Goal: Information Seeking & Learning: Learn about a topic

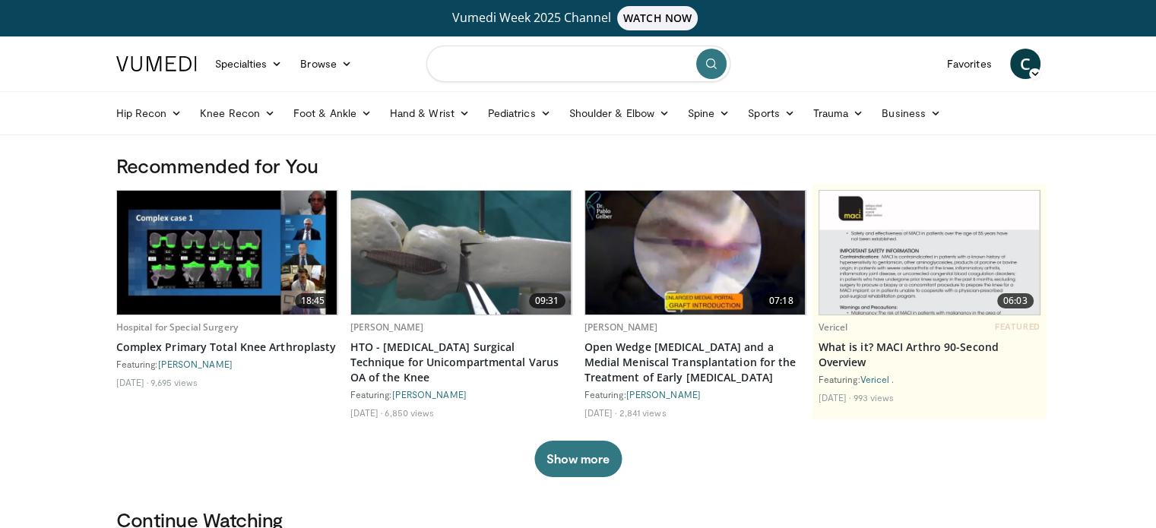
click at [491, 70] on input "Search topics, interventions" at bounding box center [578, 64] width 304 height 36
type input "**********"
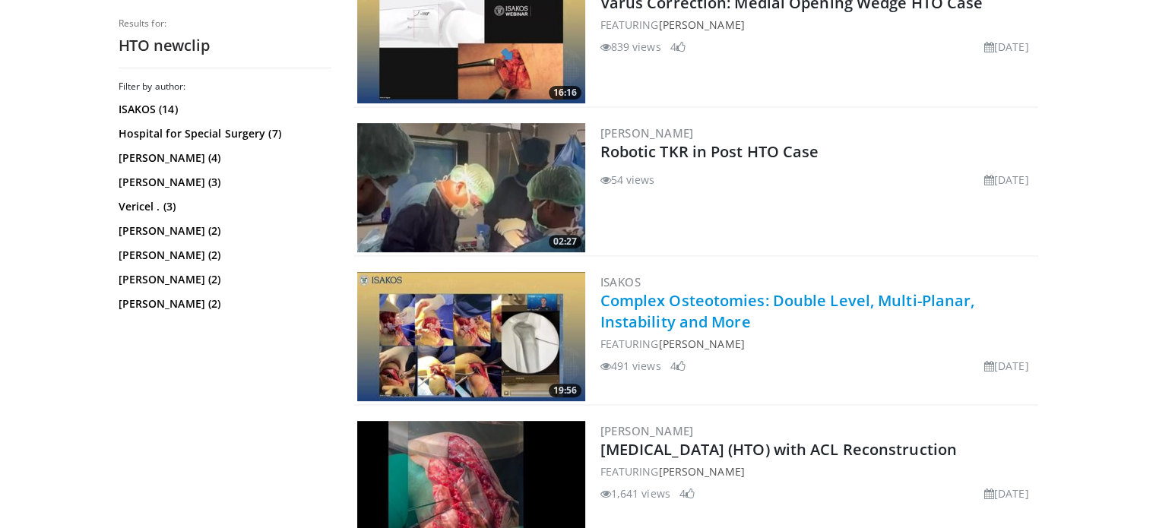
scroll to position [684, 0]
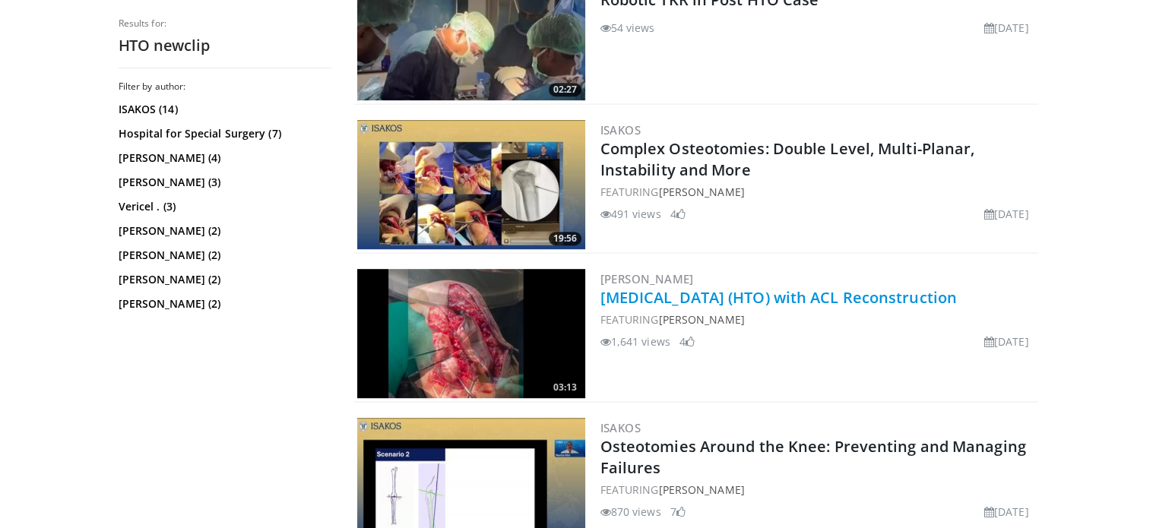
click at [703, 296] on link "High Tibial Osteotomy (HTO) with ACL Reconstruction" at bounding box center [778, 297] width 356 height 21
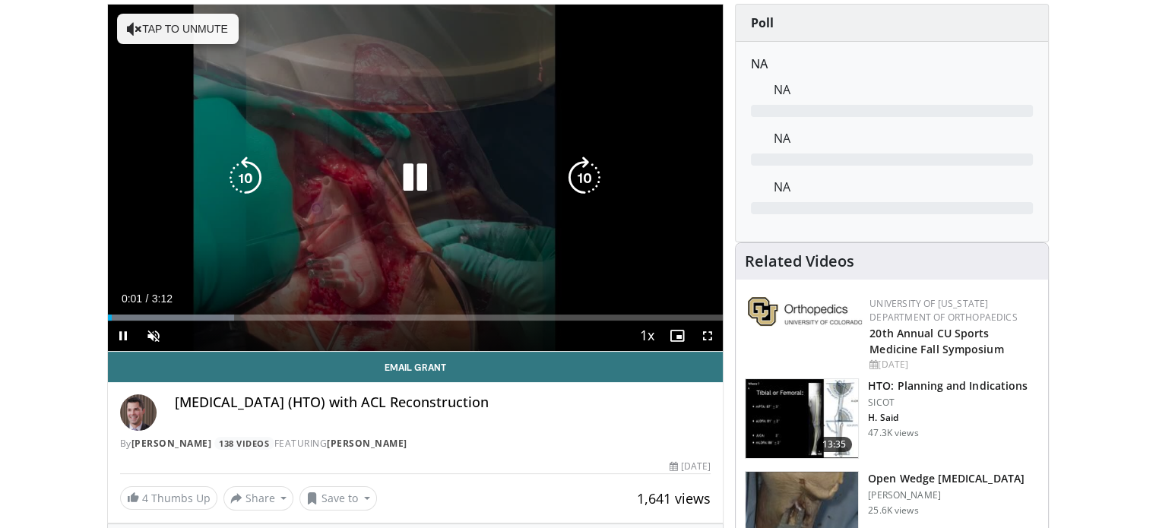
scroll to position [152, 0]
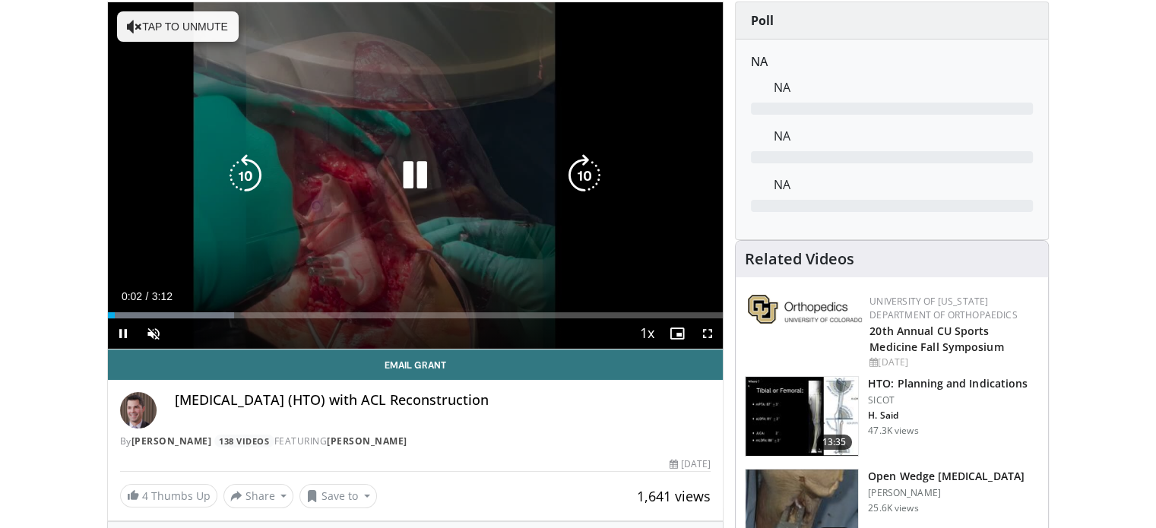
click at [587, 170] on icon "Video Player" at bounding box center [584, 175] width 43 height 43
click at [559, 169] on div "Video Player" at bounding box center [414, 175] width 369 height 30
click at [584, 163] on icon "Video Player" at bounding box center [584, 175] width 43 height 43
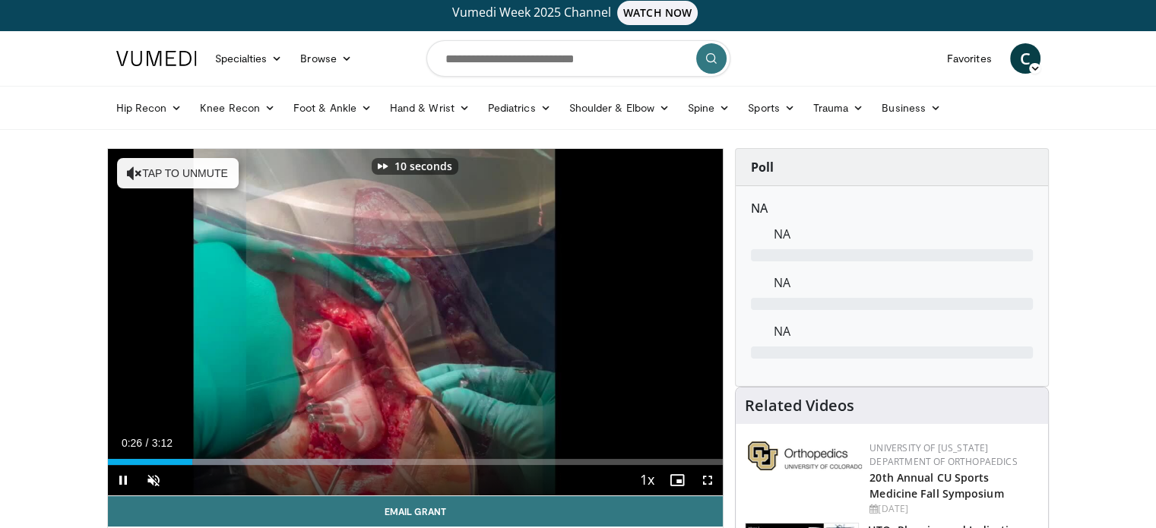
scroll to position [0, 0]
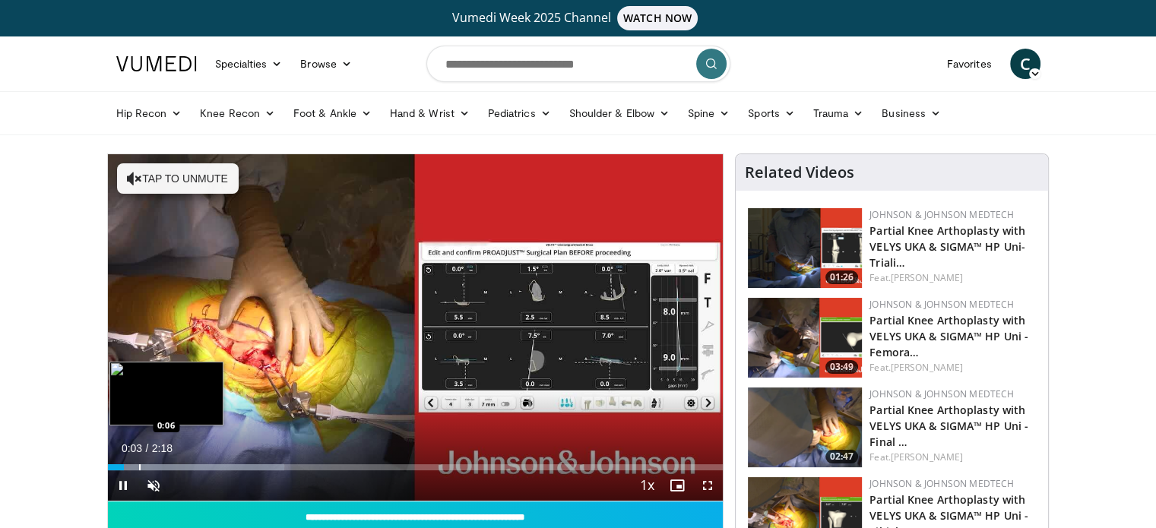
click at [138, 461] on div "Loaded : 28.67% 0:03 0:06" at bounding box center [416, 463] width 616 height 14
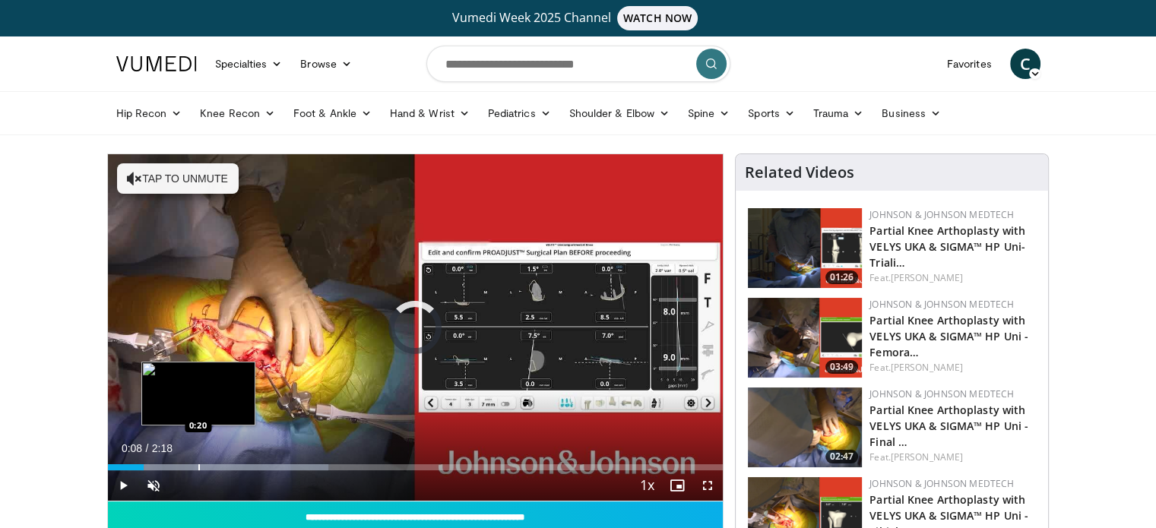
click at [198, 467] on div "Progress Bar" at bounding box center [199, 467] width 2 height 6
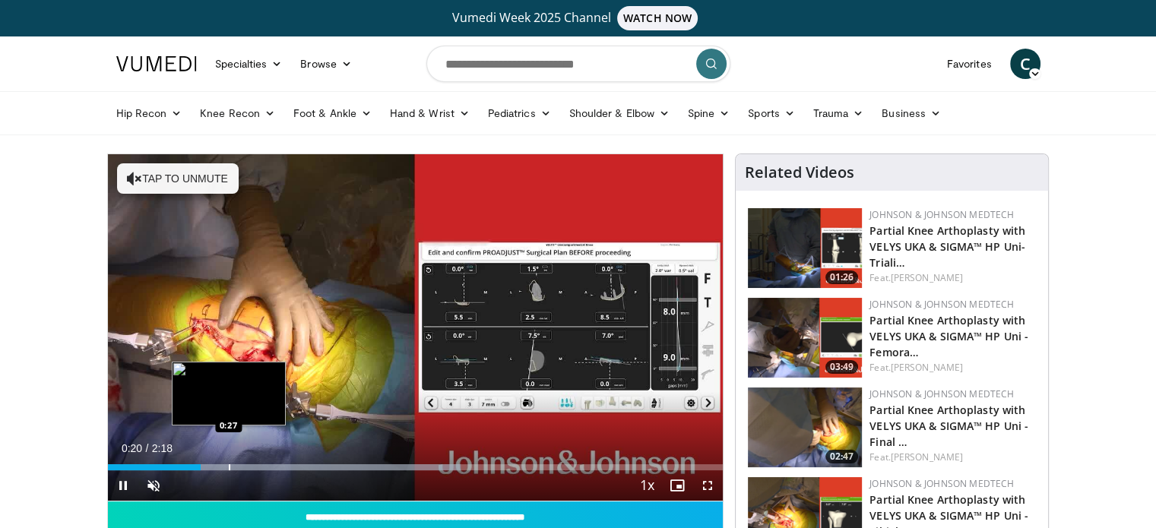
click at [229, 470] on div "Progress Bar" at bounding box center [230, 467] width 2 height 6
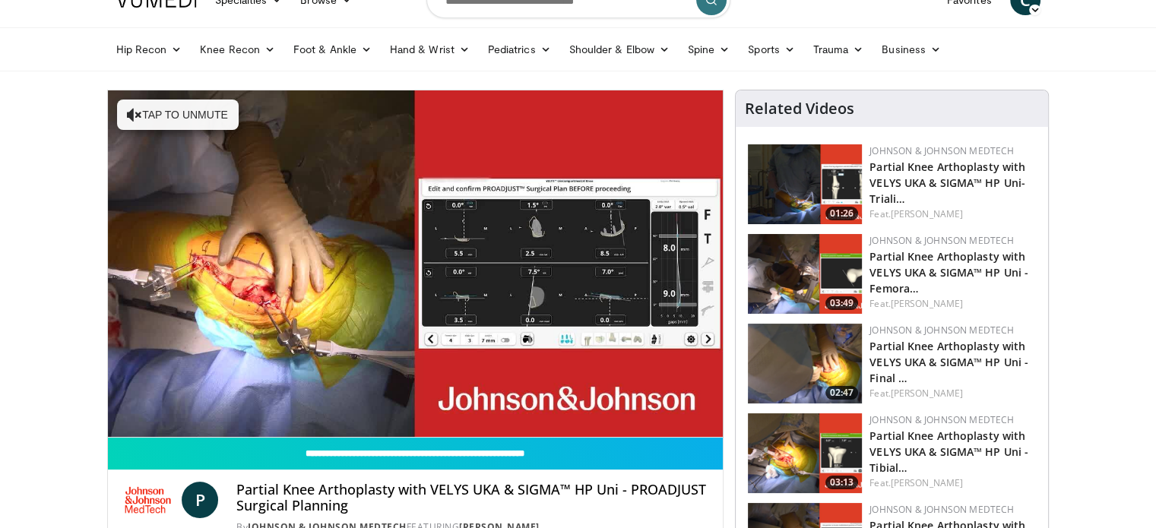
scroll to position [152, 0]
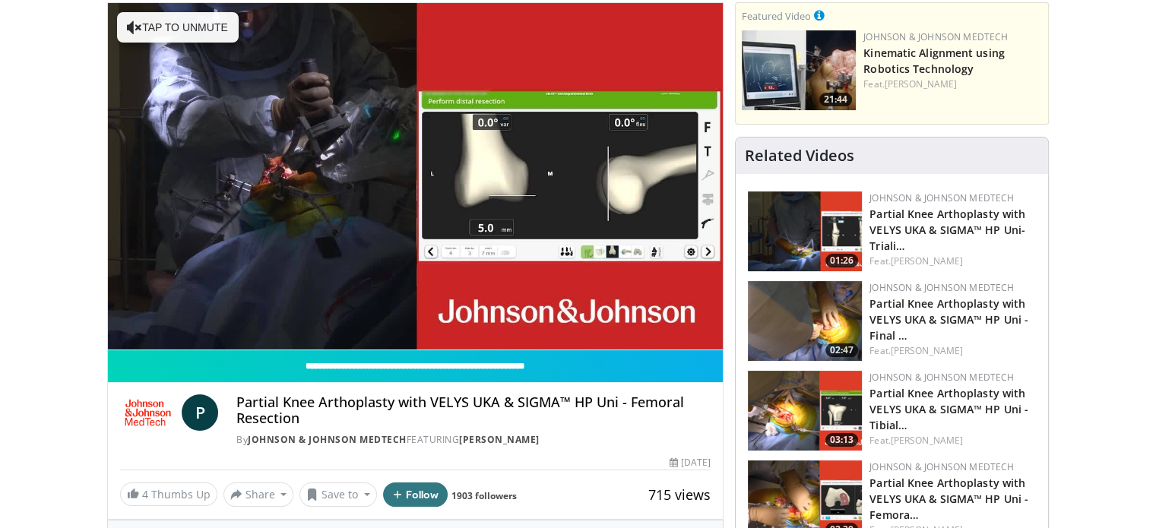
scroll to position [152, 0]
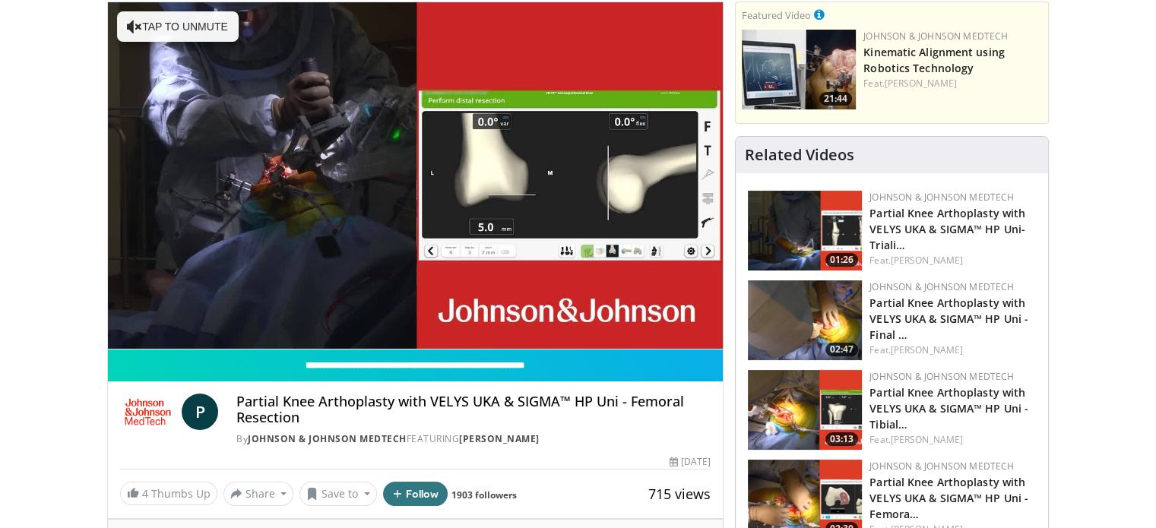
click at [660, 445] on div "By [PERSON_NAME] & [PERSON_NAME] MedTech FEATURING [PERSON_NAME]" at bounding box center [473, 439] width 474 height 14
click at [569, 439] on div "By [PERSON_NAME] & [PERSON_NAME] MedTech FEATURING [PERSON_NAME]" at bounding box center [473, 439] width 474 height 14
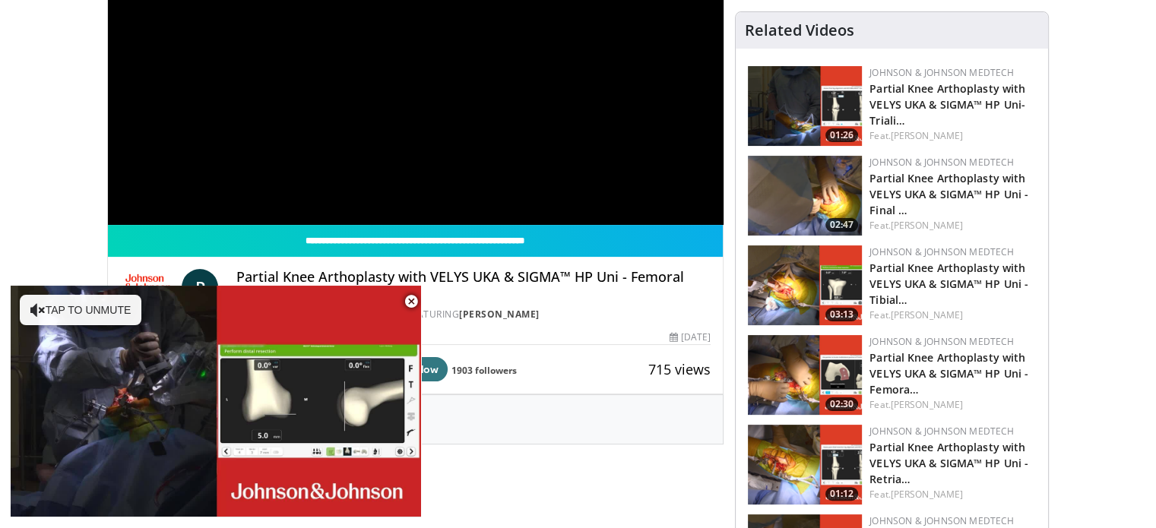
scroll to position [304, 0]
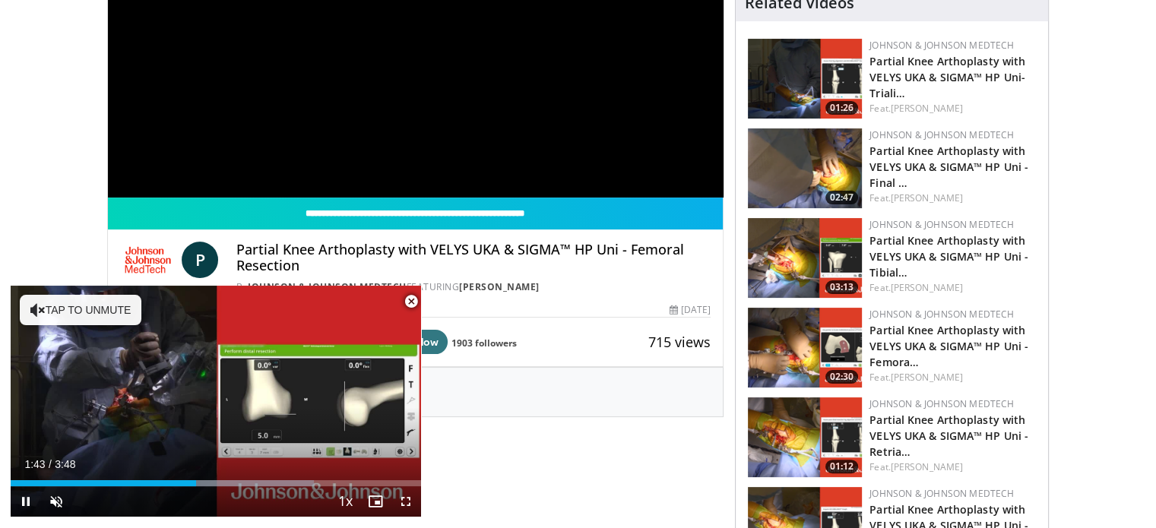
click at [413, 303] on span "Video Player" at bounding box center [411, 302] width 30 height 30
